Goal: Task Accomplishment & Management: Complete application form

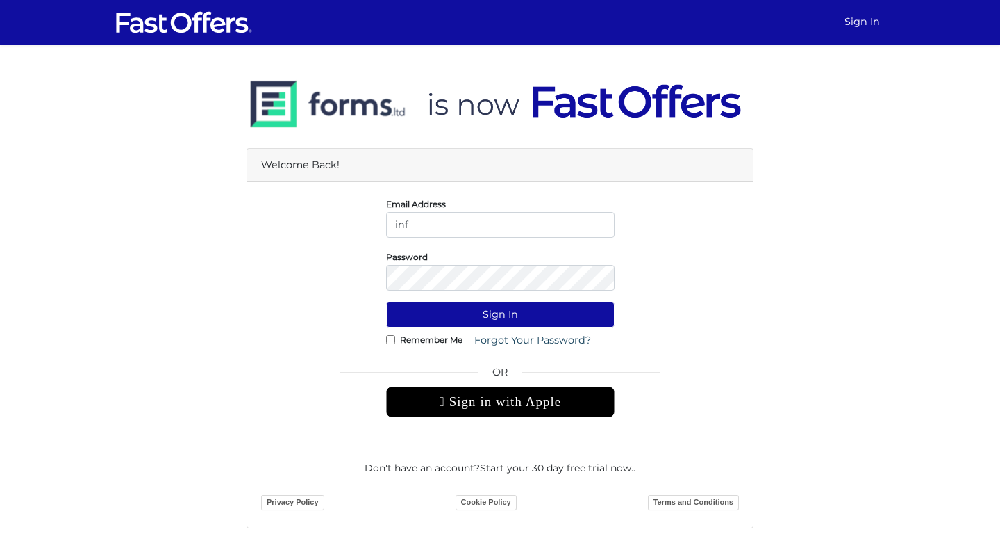
type input "info@falesha.com"
click at [386, 302] on button "Sign In" at bounding box center [500, 315] width 229 height 26
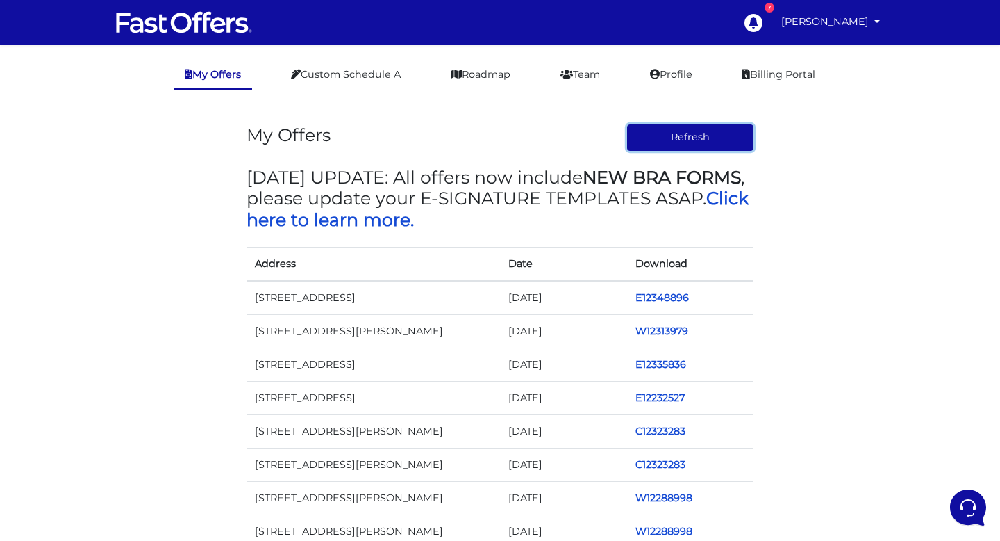
click at [699, 135] on button "Refresh" at bounding box center [690, 137] width 127 height 26
click at [686, 138] on button "Refresh" at bounding box center [690, 137] width 127 height 26
click at [669, 76] on link "Profile" at bounding box center [671, 74] width 65 height 27
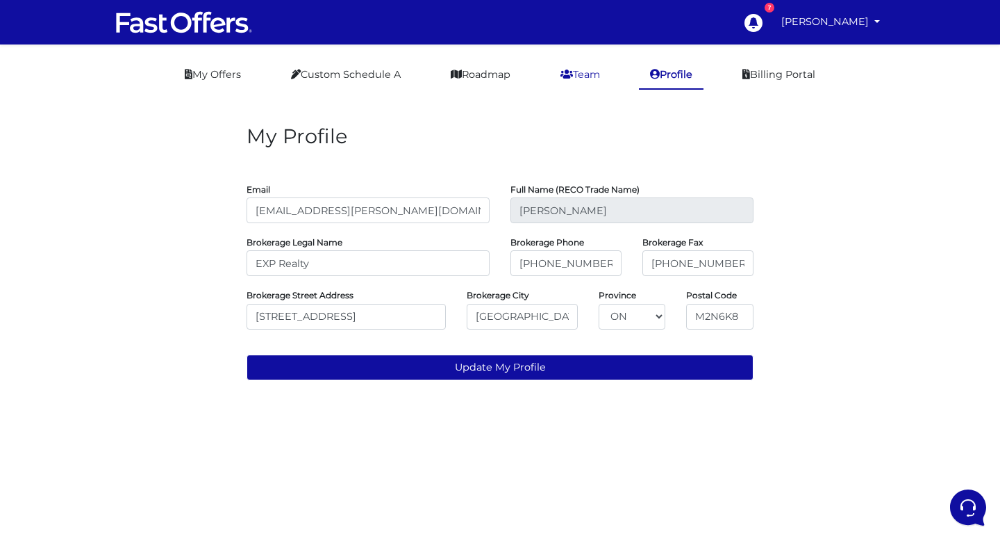
click at [594, 72] on link "Team" at bounding box center [581, 74] width 62 height 27
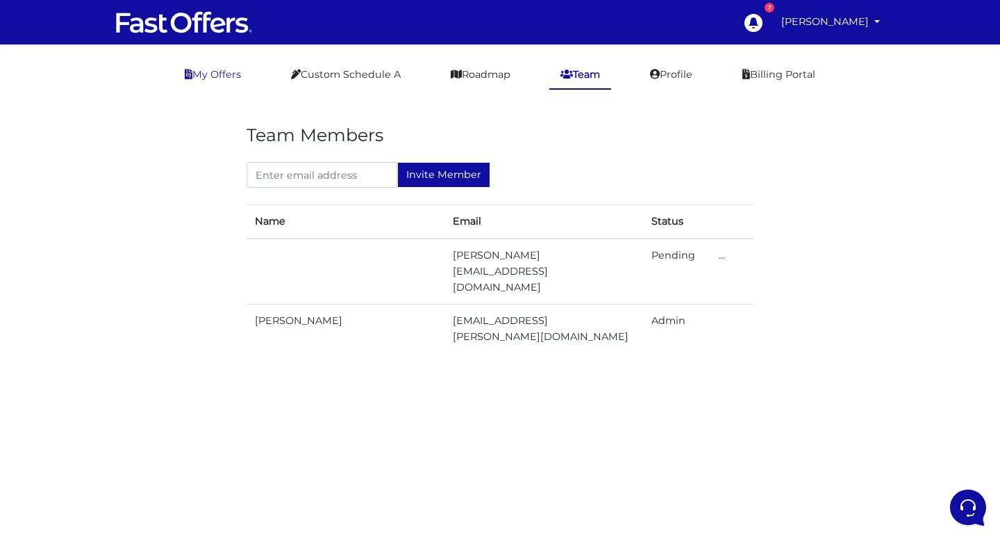
click at [194, 75] on link "My Offers" at bounding box center [213, 74] width 79 height 27
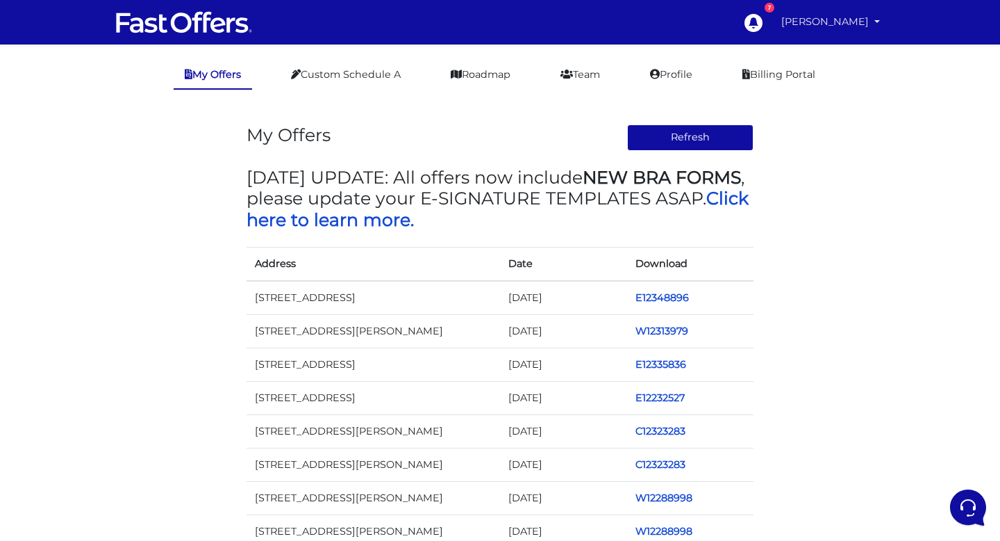
click at [846, 19] on link "[PERSON_NAME]" at bounding box center [831, 21] width 110 height 27
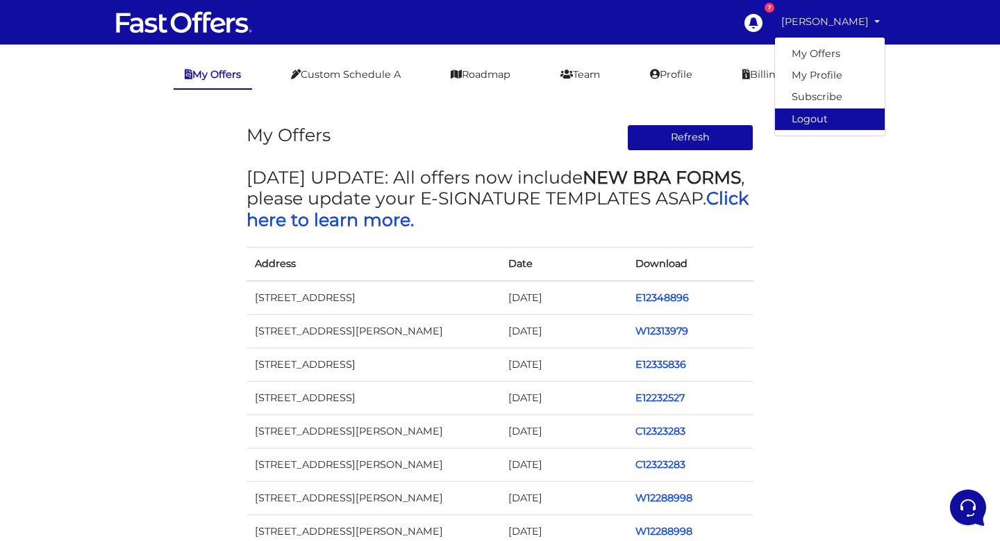
click at [828, 119] on link "Logout" at bounding box center [830, 119] width 110 height 22
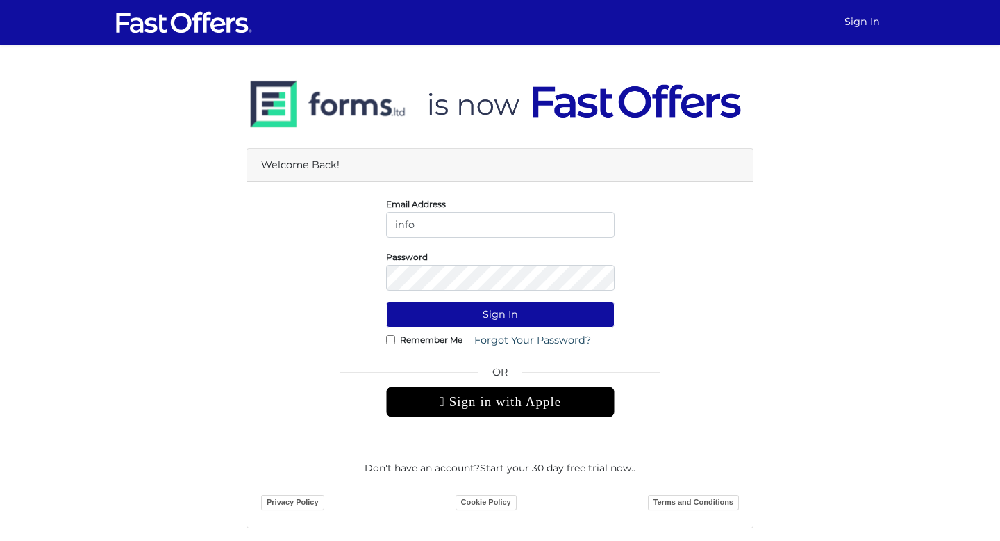
type input "info@falesha.com"
click at [386, 302] on button "Sign In" at bounding box center [500, 315] width 229 height 26
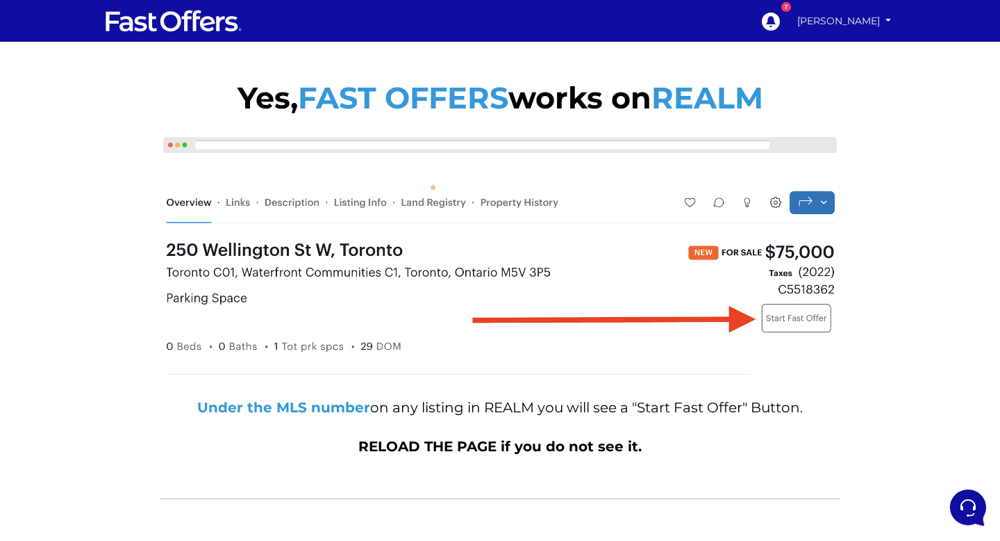
click at [846, 17] on link "[PERSON_NAME]" at bounding box center [845, 21] width 104 height 24
click at [844, 49] on link "My Offers" at bounding box center [848, 49] width 96 height 18
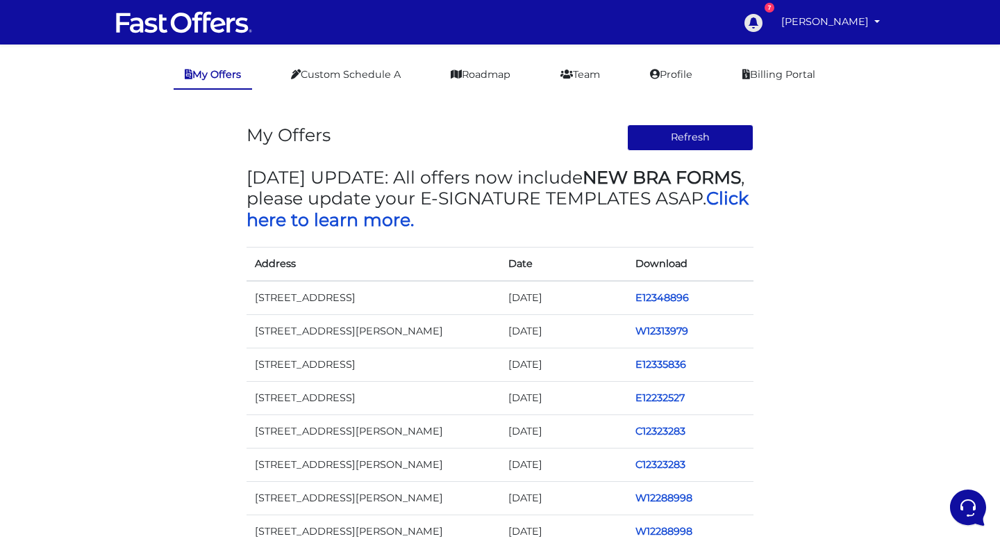
click at [761, 18] on icon at bounding box center [754, 23] width 18 height 18
click at [747, 138] on button "Refresh" at bounding box center [690, 137] width 127 height 26
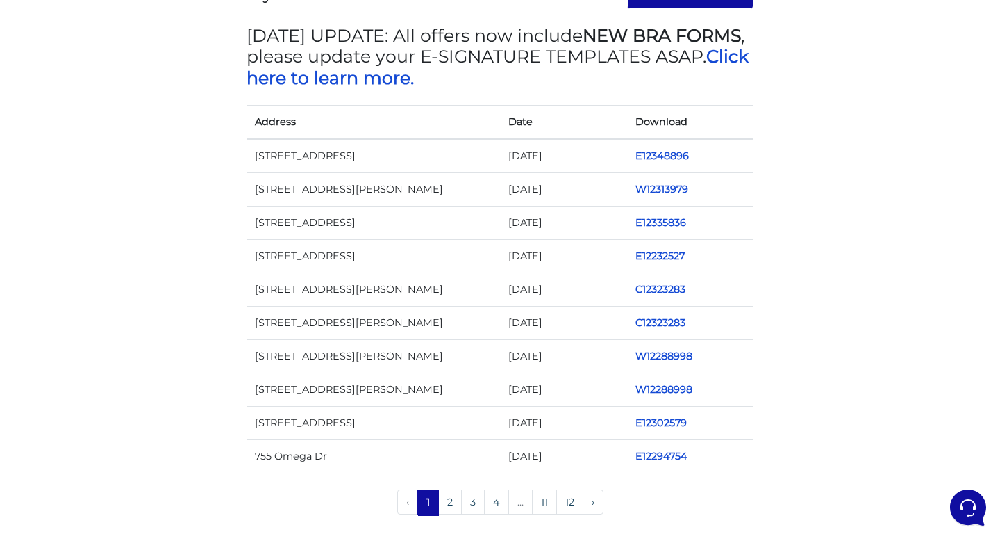
scroll to position [145, 0]
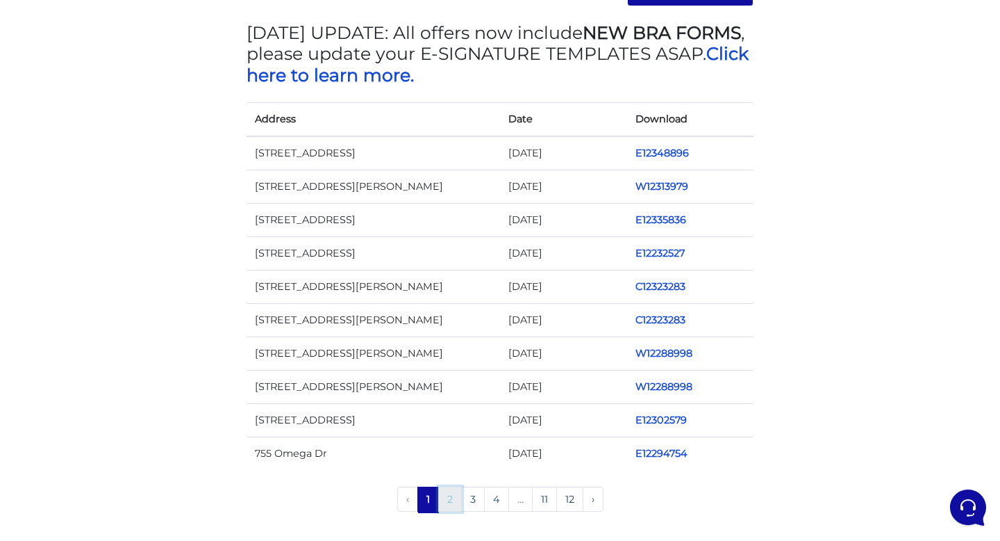
click at [447, 493] on link "2" at bounding box center [450, 498] width 24 height 25
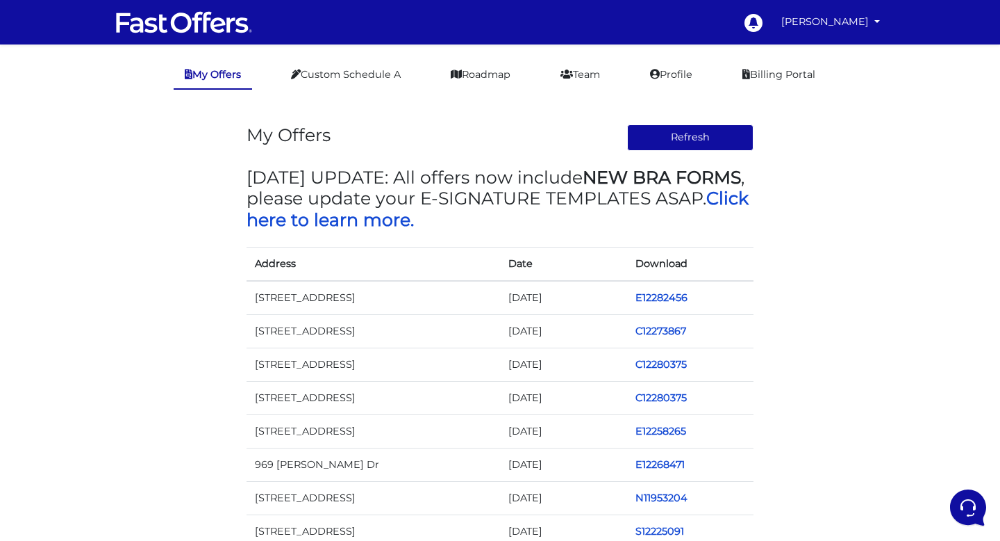
scroll to position [145, 0]
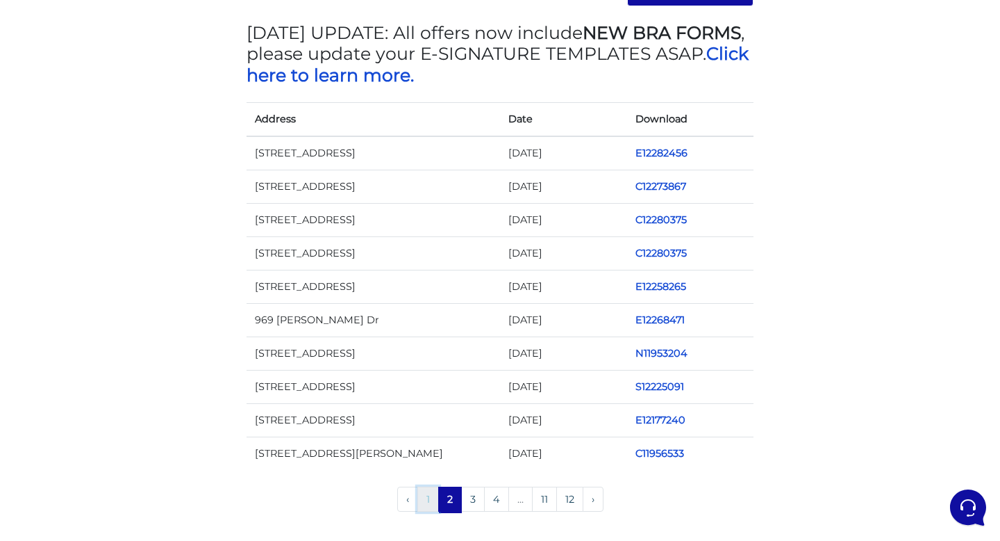
click at [426, 494] on link "1" at bounding box center [429, 498] width 22 height 25
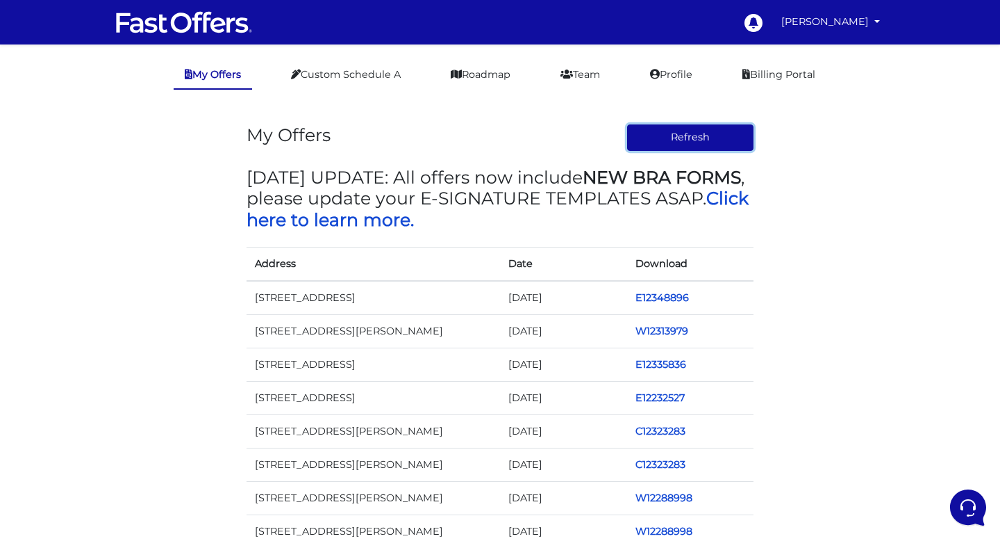
click at [656, 133] on button "Refresh" at bounding box center [690, 137] width 127 height 26
click at [864, 16] on link "[PERSON_NAME]" at bounding box center [831, 21] width 110 height 27
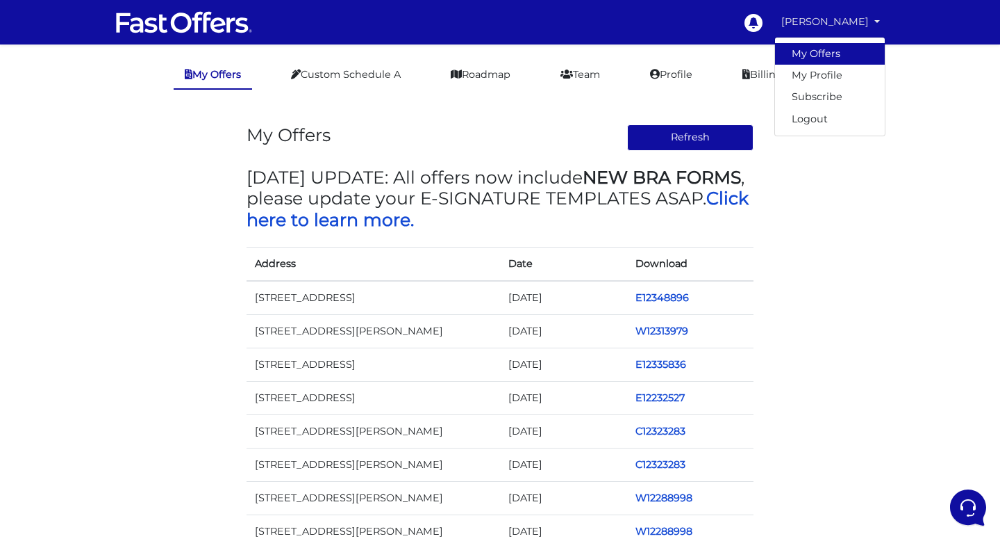
click at [841, 47] on link "My Offers" at bounding box center [830, 54] width 110 height 22
